Goal: Task Accomplishment & Management: Manage account settings

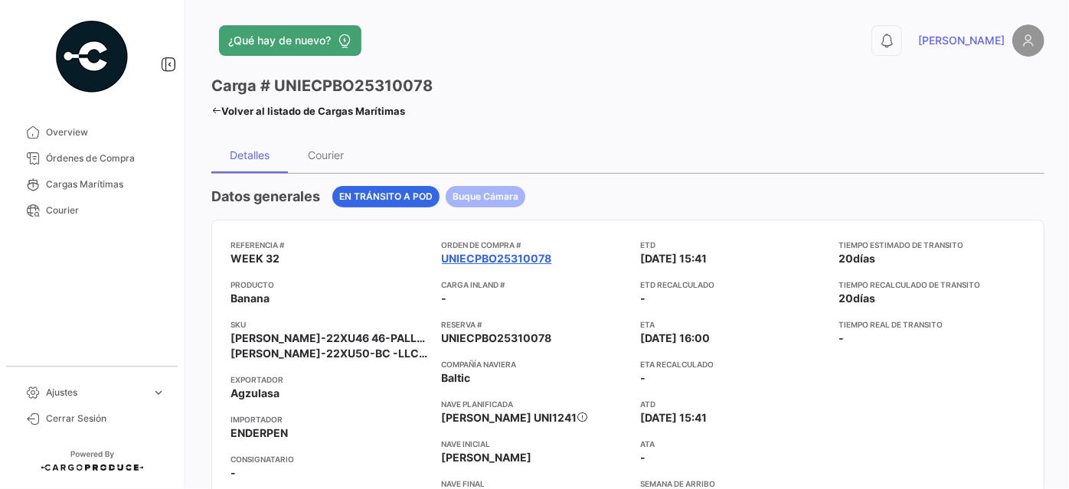
click at [482, 257] on link "UNIECPBO25310078" at bounding box center [497, 258] width 110 height 15
click at [491, 254] on link "UNIECPBO25310078" at bounding box center [497, 258] width 110 height 15
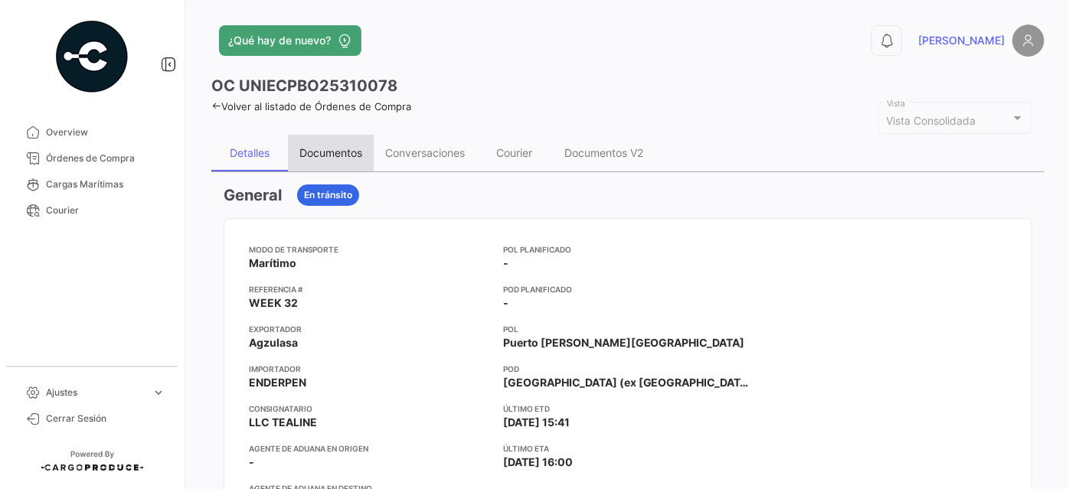
click at [348, 148] on div "Documentos" at bounding box center [330, 152] width 63 height 13
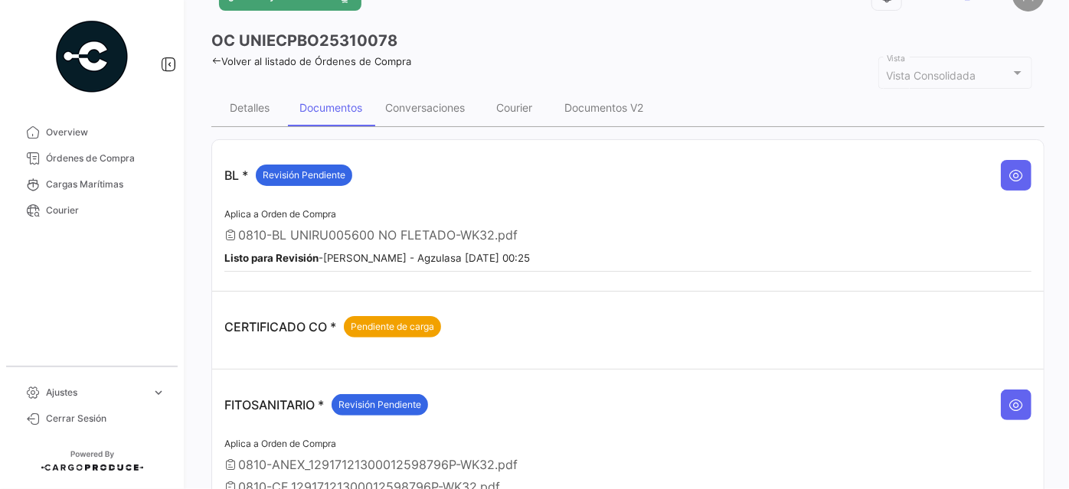
scroll to position [44, 0]
click at [1009, 175] on icon at bounding box center [1016, 175] width 15 height 15
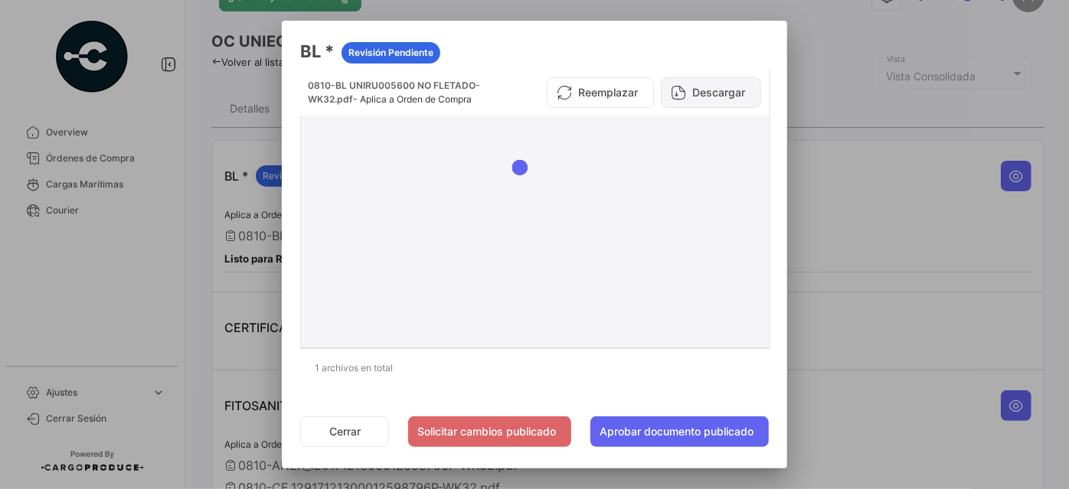
click at [710, 96] on button "Descargar" at bounding box center [711, 92] width 100 height 31
click at [357, 433] on button "Cerrar" at bounding box center [344, 432] width 89 height 31
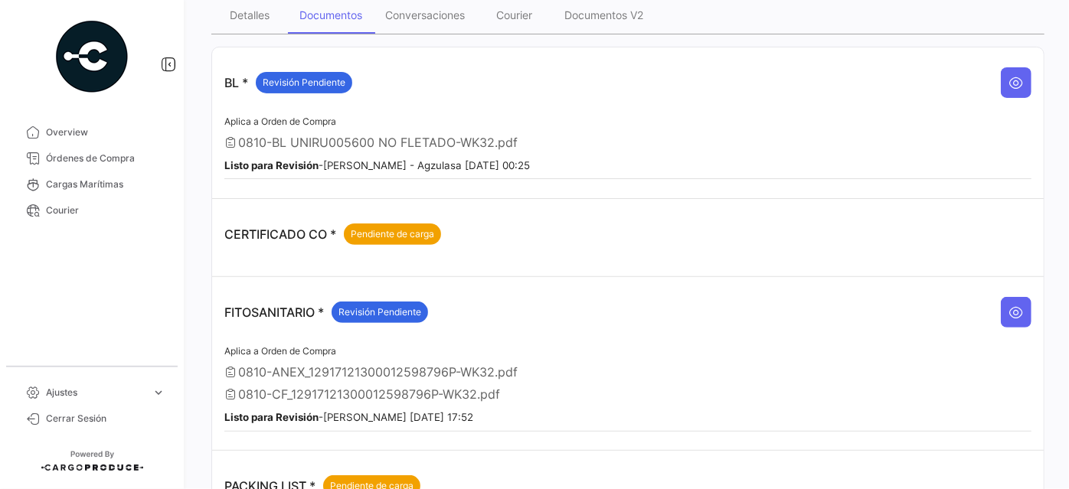
scroll to position [184, 0]
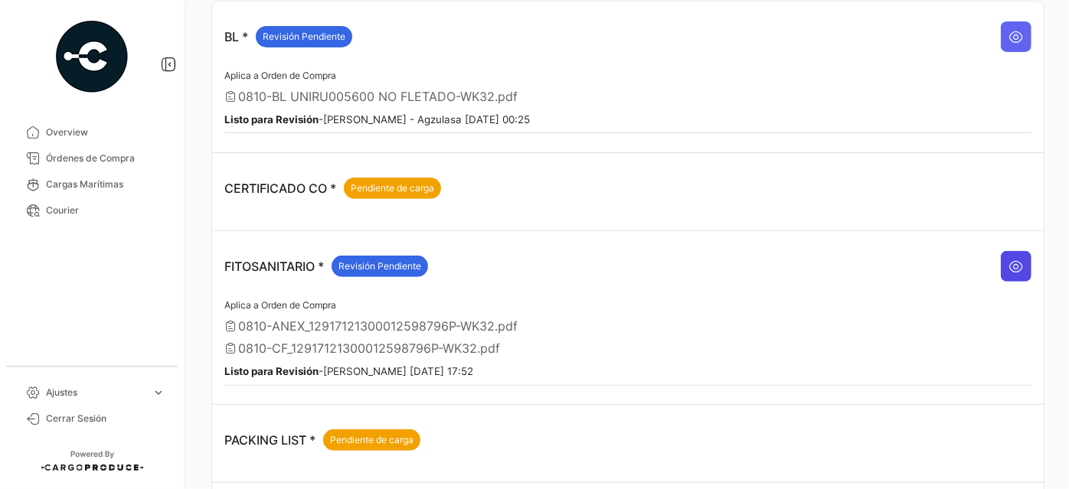
click at [1009, 263] on icon at bounding box center [1016, 266] width 15 height 15
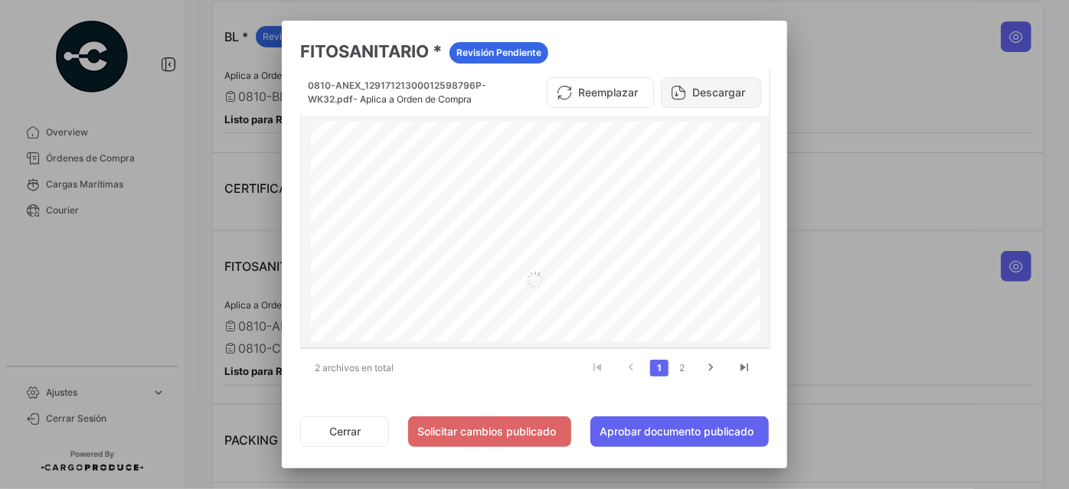
click at [700, 90] on button "Descargar" at bounding box center [711, 92] width 100 height 31
click at [717, 367] on icon "go to next page" at bounding box center [711, 370] width 20 height 18
click at [724, 90] on button "Descargar" at bounding box center [711, 92] width 100 height 31
click at [339, 430] on button "Cerrar" at bounding box center [344, 432] width 89 height 31
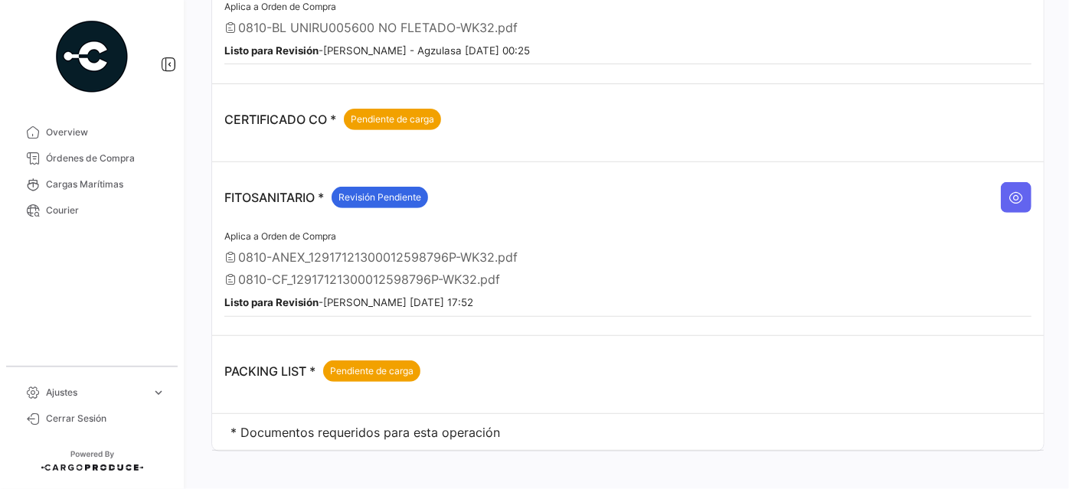
scroll to position [0, 0]
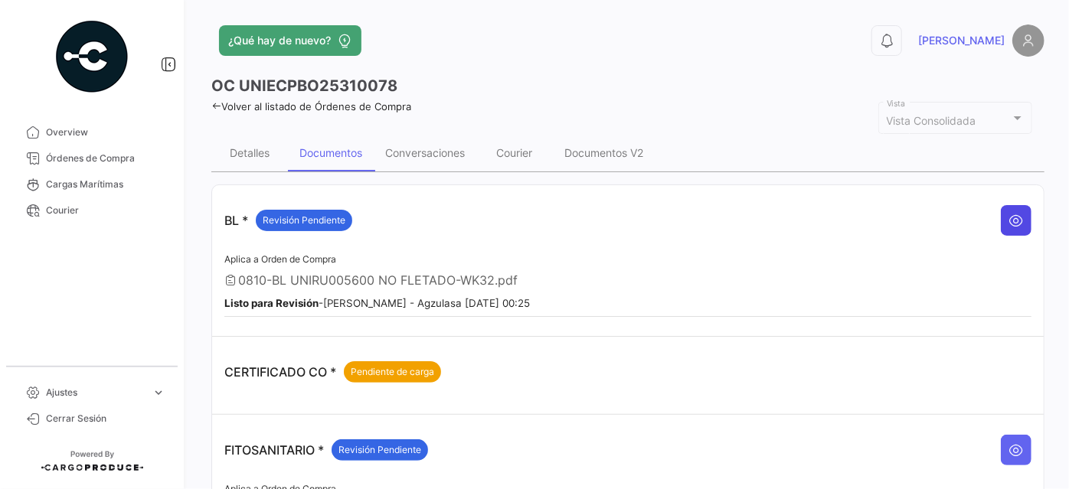
click at [1015, 214] on icon at bounding box center [1016, 220] width 15 height 15
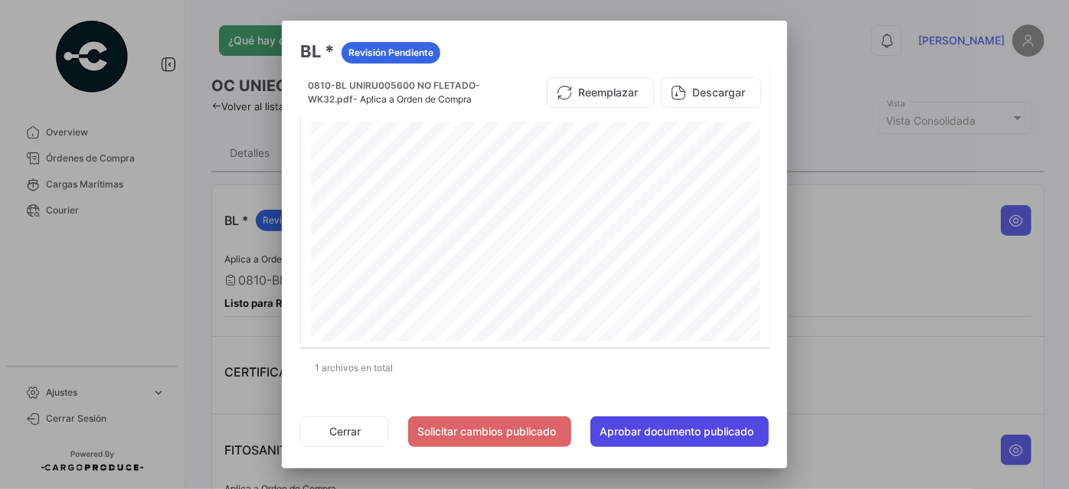
click at [711, 436] on button "Aprobar documento publicado" at bounding box center [679, 432] width 178 height 31
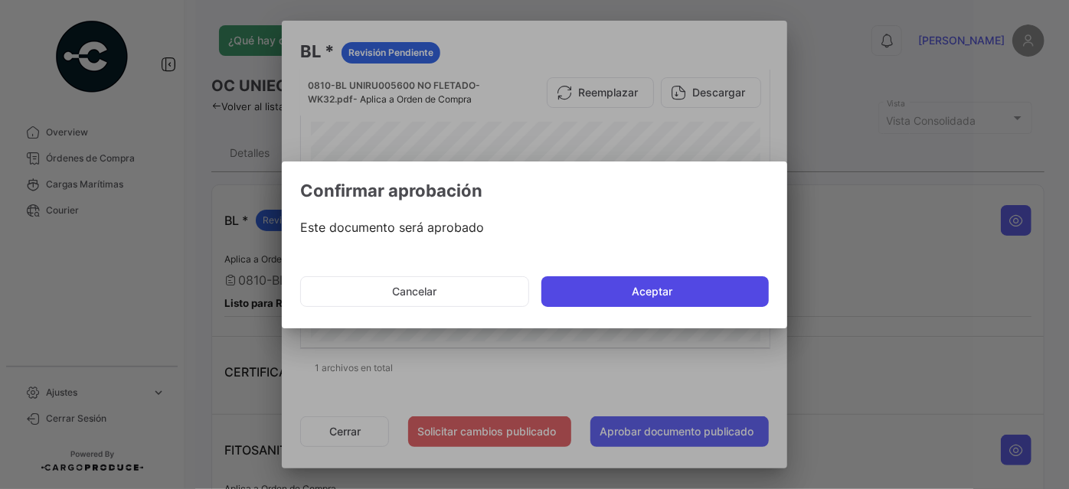
click at [669, 303] on button "Aceptar" at bounding box center [654, 291] width 227 height 31
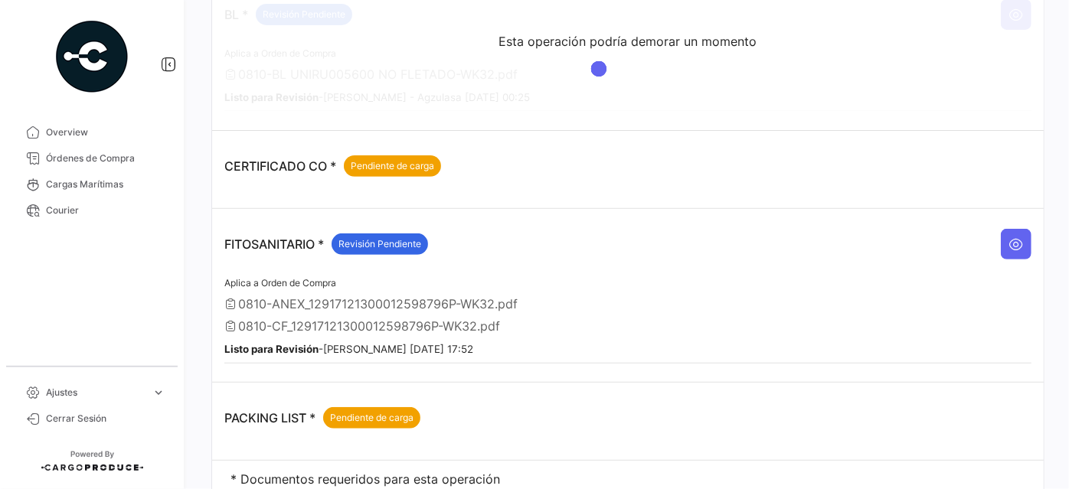
scroll to position [208, 0]
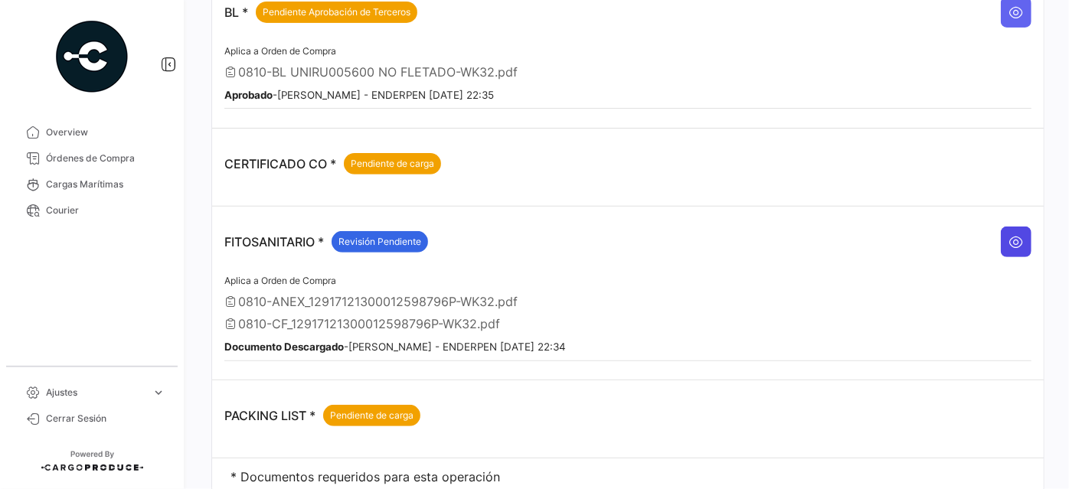
click at [1009, 240] on icon at bounding box center [1016, 241] width 15 height 15
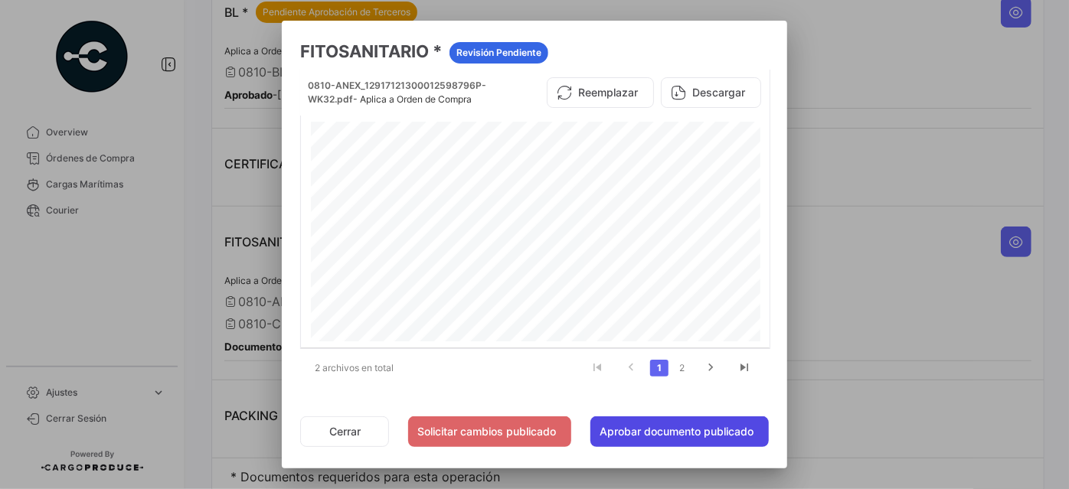
click at [621, 428] on button "Aprobar documento publicado" at bounding box center [679, 432] width 178 height 31
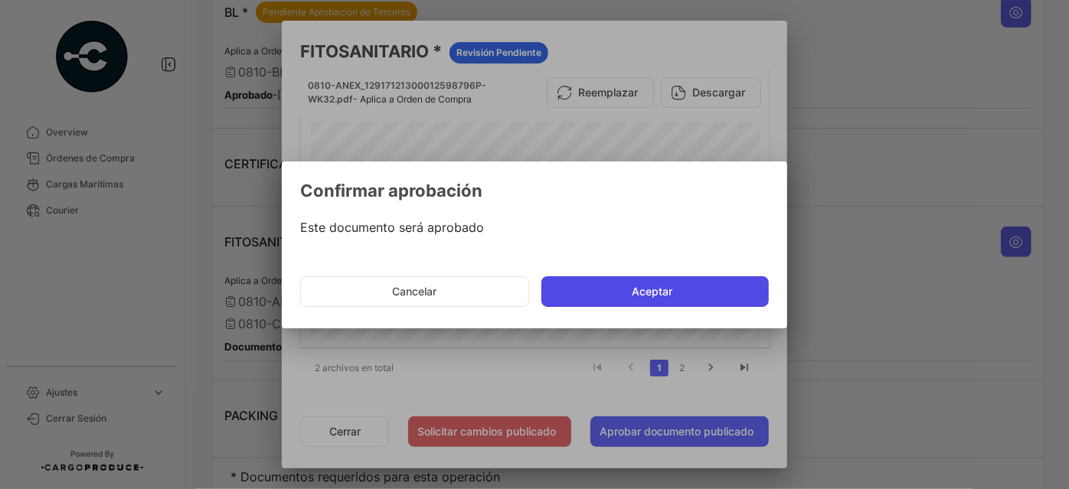
click at [632, 294] on button "Aceptar" at bounding box center [654, 291] width 227 height 31
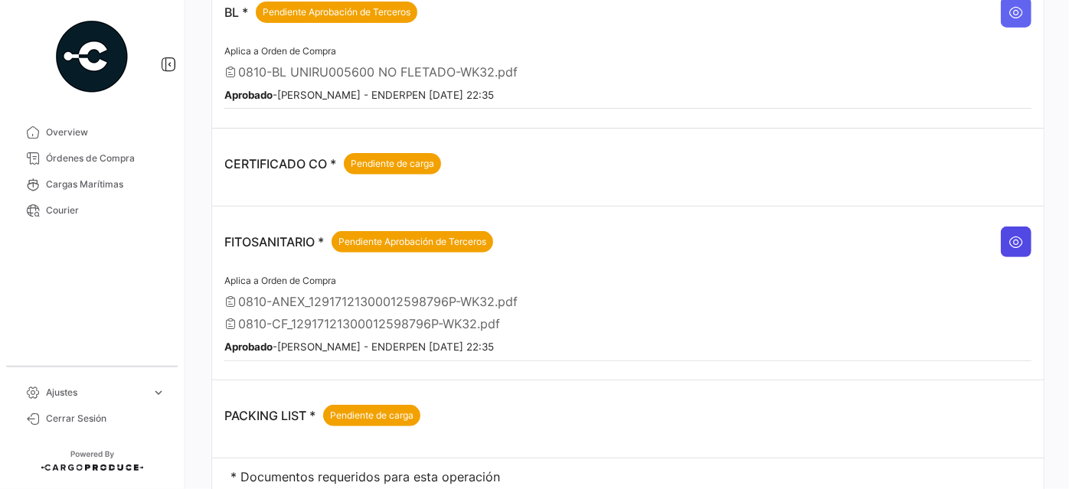
click at [1001, 240] on button at bounding box center [1016, 242] width 31 height 31
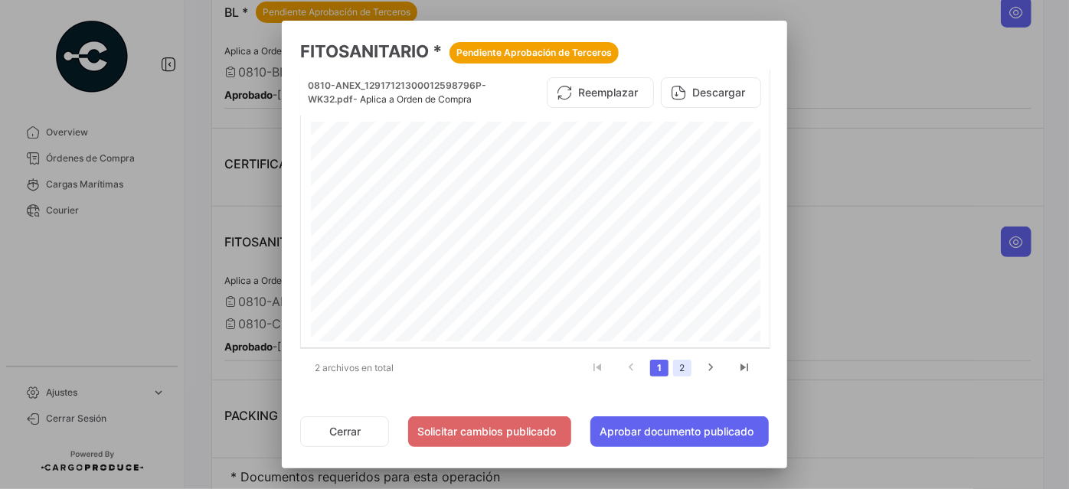
click at [682, 362] on link "2" at bounding box center [682, 368] width 18 height 17
click at [674, 437] on button "Aprobar documento publicado" at bounding box center [679, 432] width 178 height 31
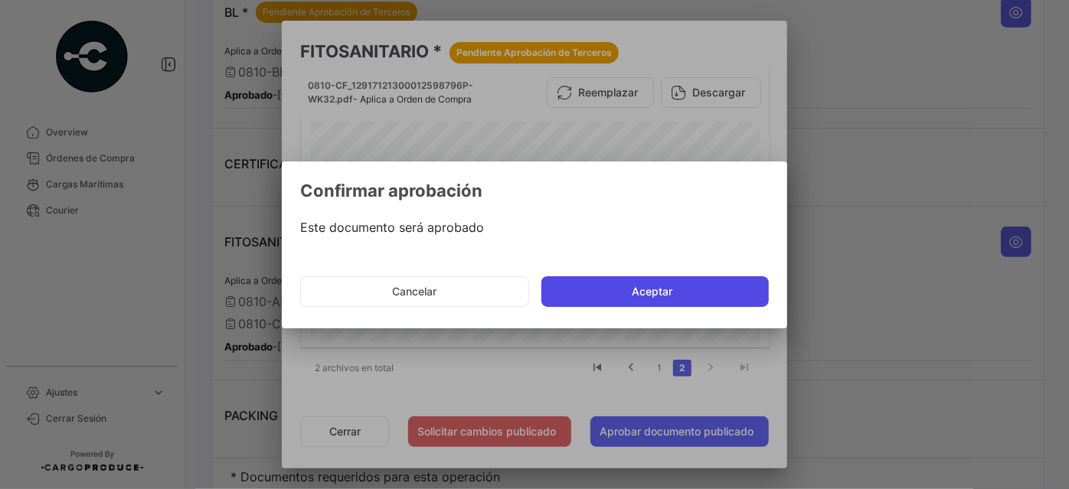
click at [646, 289] on button "Aceptar" at bounding box center [654, 291] width 227 height 31
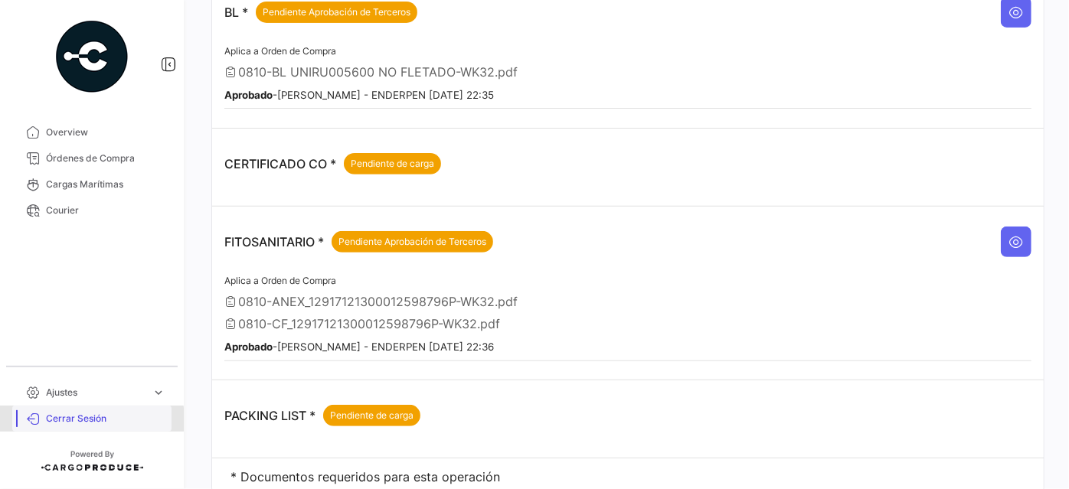
click at [90, 420] on span "Cerrar Sesión" at bounding box center [105, 419] width 119 height 14
